Goal: Task Accomplishment & Management: Use online tool/utility

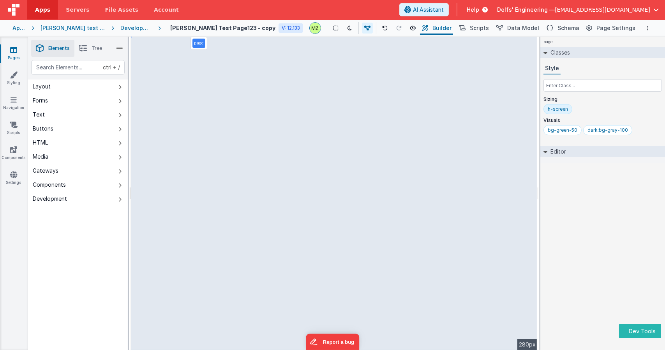
click at [298, 228] on div "page Classes Style Sizing h-screen Visuals bg-green-50 dark:bg-gray-100 Editor …" at bounding box center [602, 193] width 125 height 313
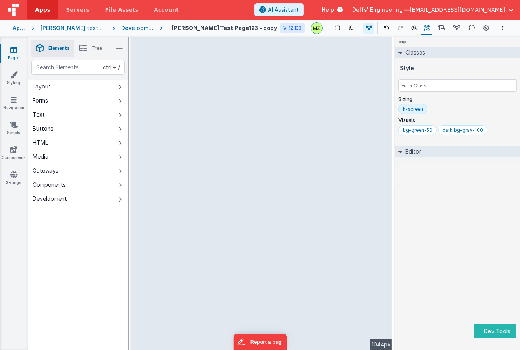
click at [424, 186] on div "page Classes Style Sizing h-screen Visuals bg-green-50 dark:bg-gray-100 Editor …" at bounding box center [457, 193] width 125 height 313
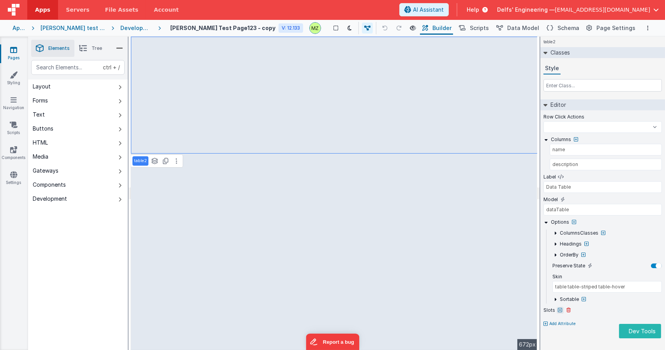
click at [520, 310] on icon at bounding box center [560, 310] width 4 height 5
select select
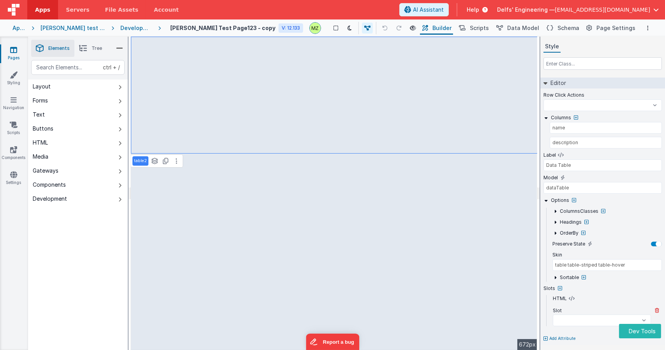
select select
click at [520, 318] on select "beforeTable afterTable beforeFilter afterFilter beforeLimit afterLimit beforeFi…" at bounding box center [602, 320] width 98 height 12
select select
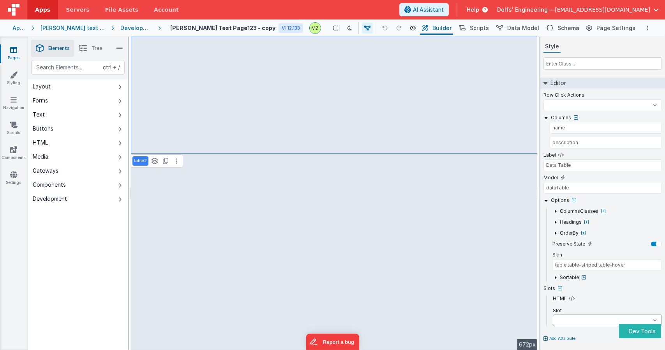
select select
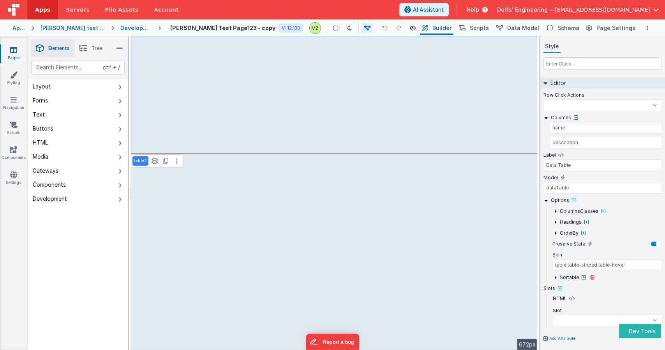
select select
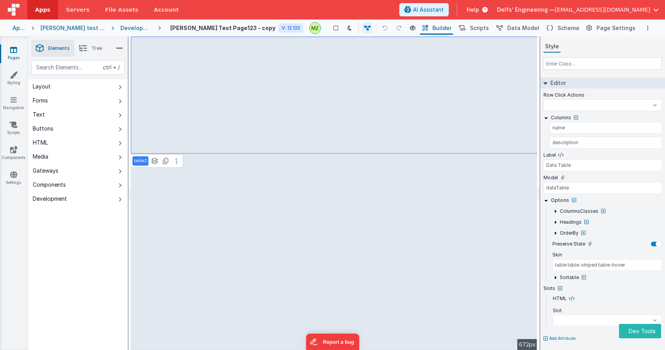
select select
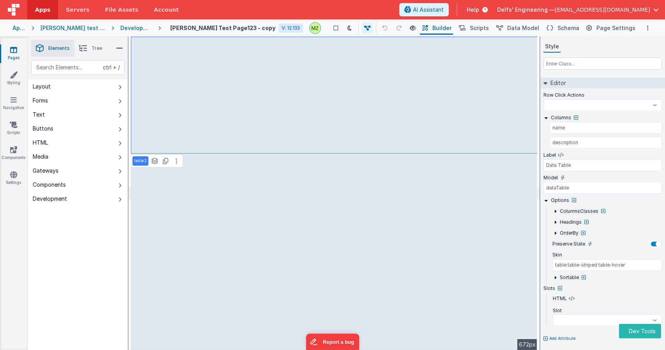
select select
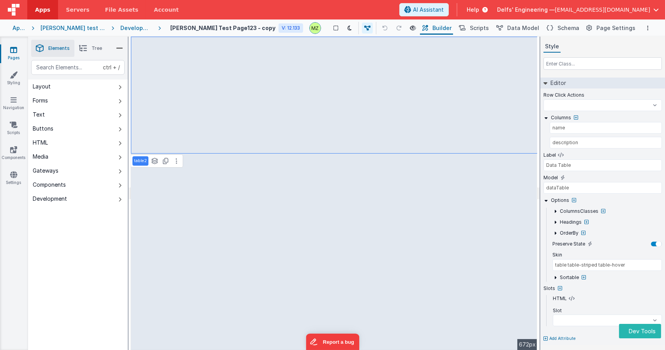
select select
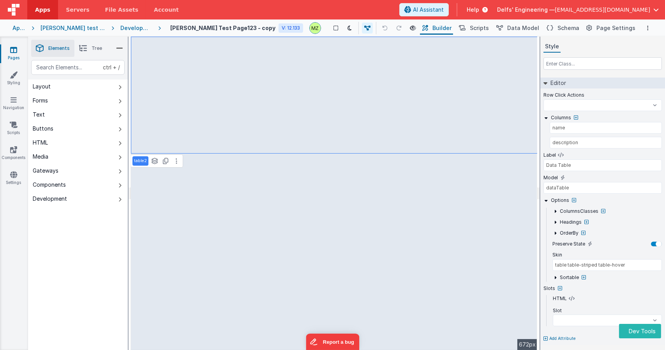
select select
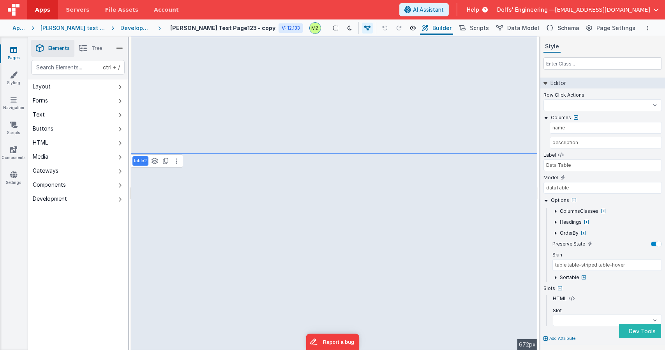
select select
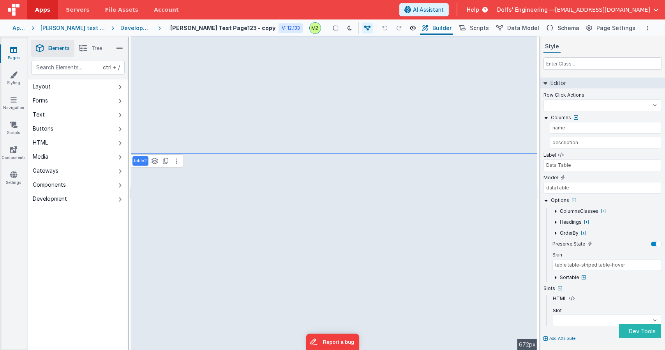
select select
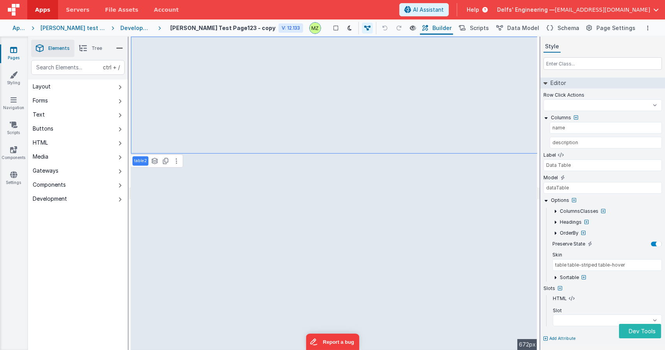
select select
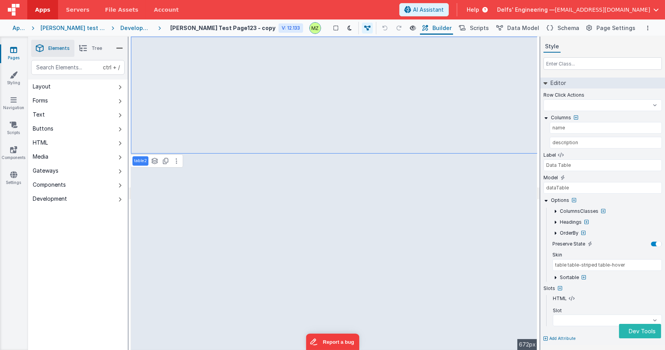
select select
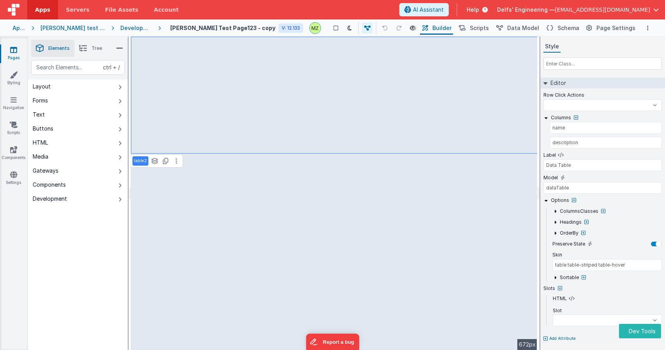
select select
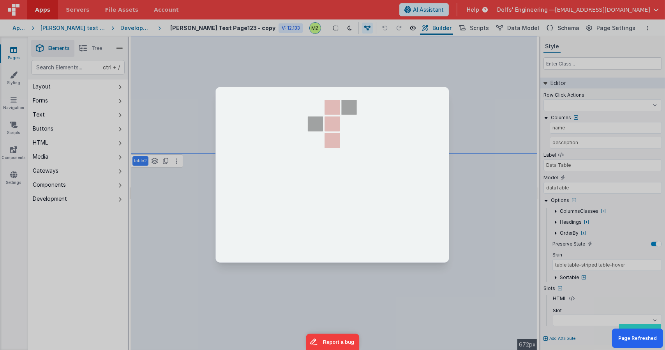
select select
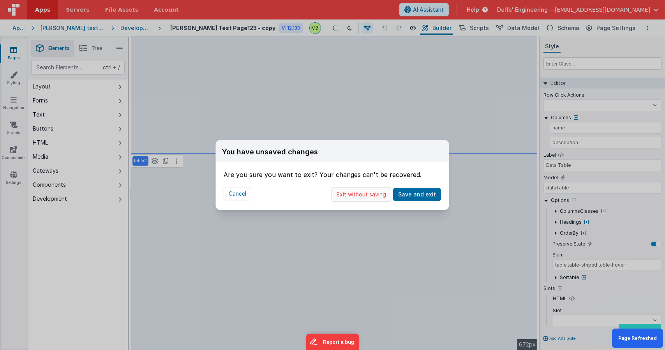
click at [381, 197] on button "Exit without saving" at bounding box center [361, 194] width 60 height 15
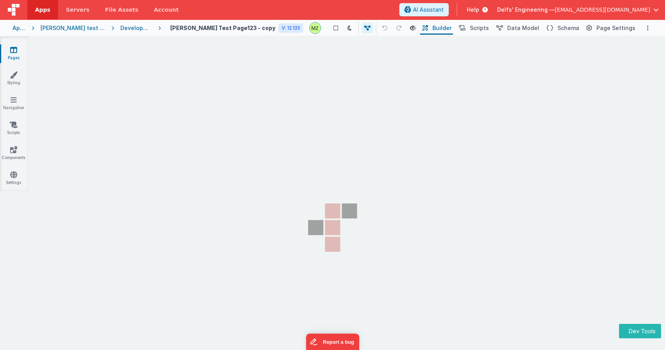
click at [410, 301] on section "Pages Styling Navigation Scripts Components Settings" at bounding box center [332, 201] width 665 height 329
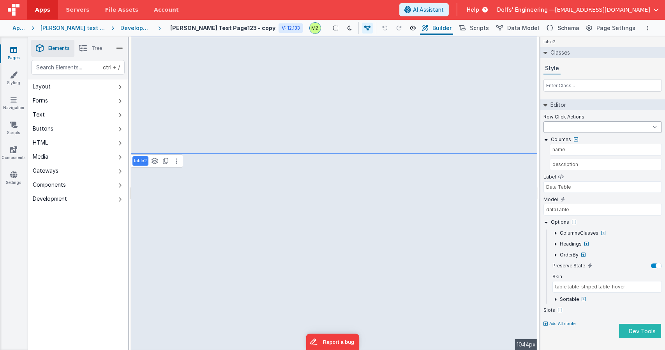
click at [576, 129] on select "Test Script test test 123 BigFunction button_callForHelp onAppLoad onLogin" at bounding box center [602, 127] width 118 height 12
click at [561, 310] on icon at bounding box center [560, 310] width 4 height 5
select select
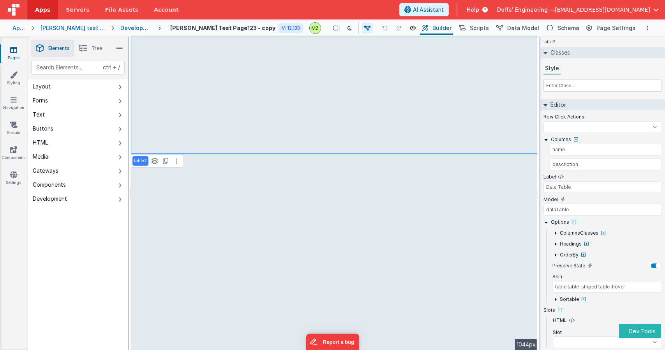
scroll to position [22, 0]
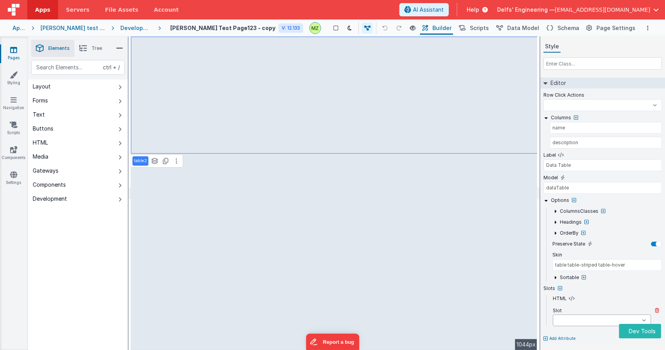
click at [564, 320] on select "beforeTable afterTable beforeFilter afterFilter beforeLimit afterLimit beforeFi…" at bounding box center [602, 320] width 98 height 12
select select
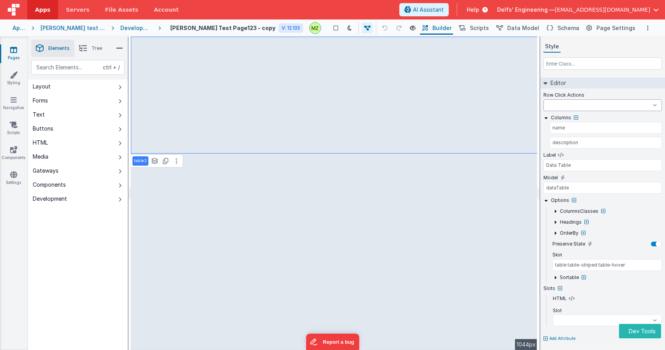
click at [572, 104] on select "Test Script test test 123 BigFunction button_callForHelp onAppLoad onLogin" at bounding box center [602, 105] width 118 height 12
select select
click at [573, 320] on select "beforeTable afterTable beforeFilter afterFilter beforeLimit afterLimit beforeFi…" at bounding box center [602, 320] width 98 height 12
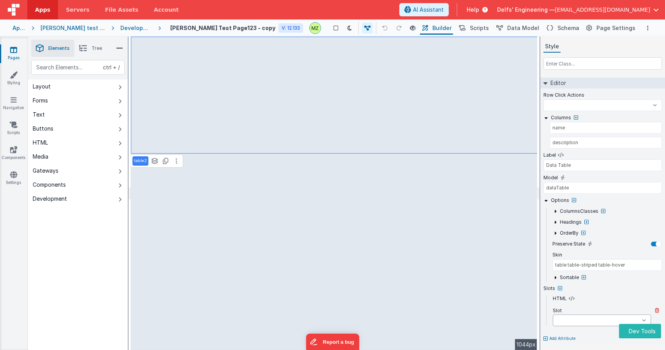
select select
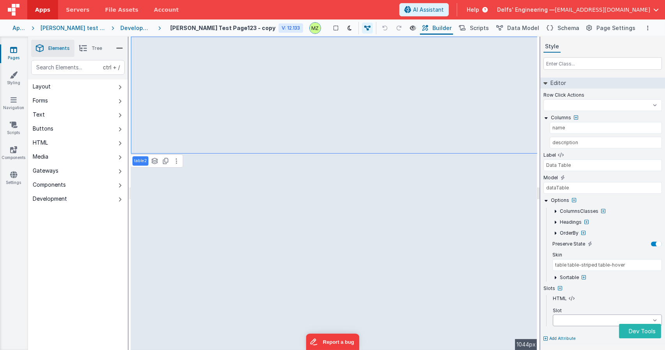
select select
click at [551, 104] on select "Test Script test test 123 BigFunction button_callForHelp onAppLoad onLogin" at bounding box center [602, 105] width 118 height 12
select select
click at [571, 318] on select "beforeTable afterTable beforeFilter afterFilter beforeLimit afterLimit beforeFi…" at bounding box center [602, 320] width 98 height 12
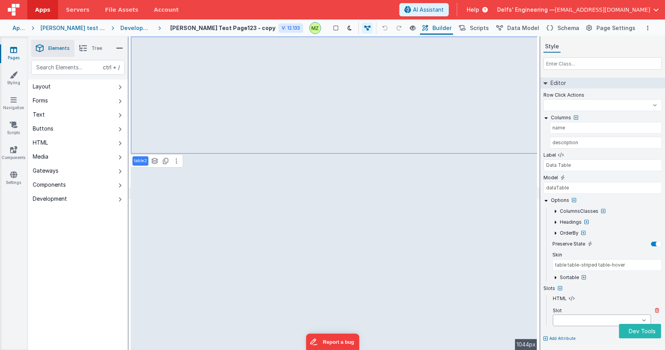
select select
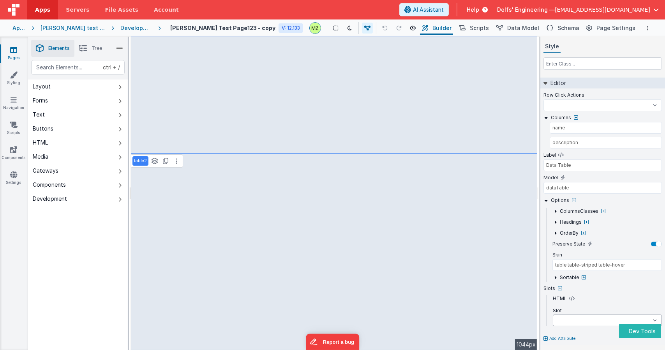
select select
select select "name"
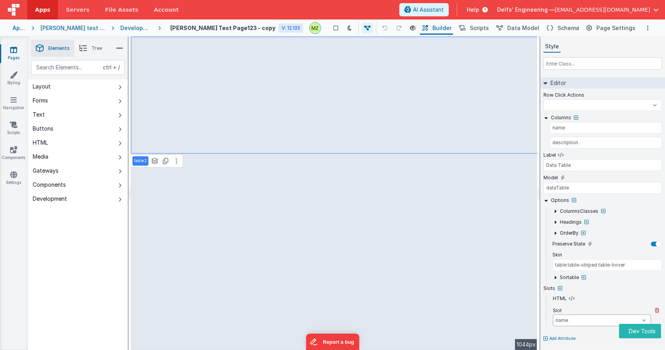
click at [553, 314] on select "beforeTable afterTable beforeFilter afterFilter beforeLimit afterLimit beforeFi…" at bounding box center [602, 320] width 98 height 12
select select
